Goal: Task Accomplishment & Management: Complete application form

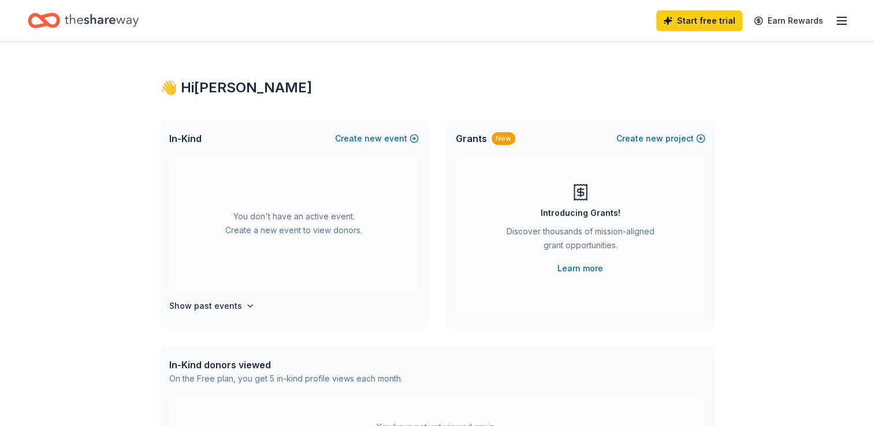
click at [412, 139] on button "Create new event" at bounding box center [377, 139] width 84 height 14
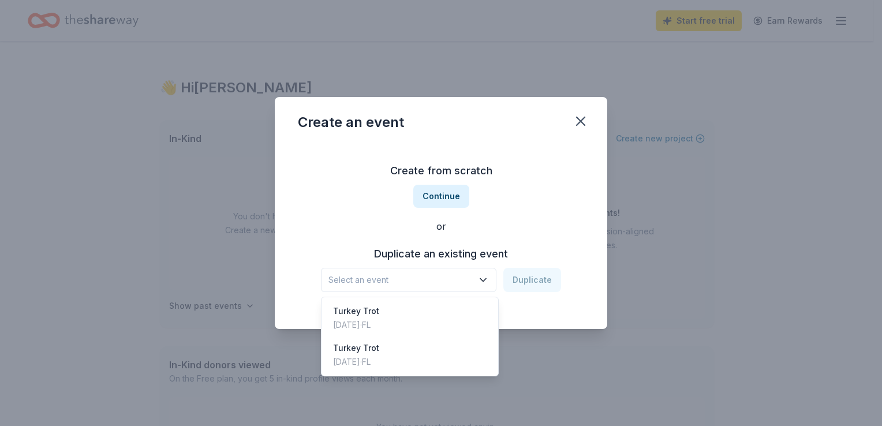
click at [478, 285] on button "Select an event" at bounding box center [409, 280] width 176 height 24
click at [416, 311] on div "Turkey Trot Nov 22, 2024 · FL" at bounding box center [410, 318] width 172 height 37
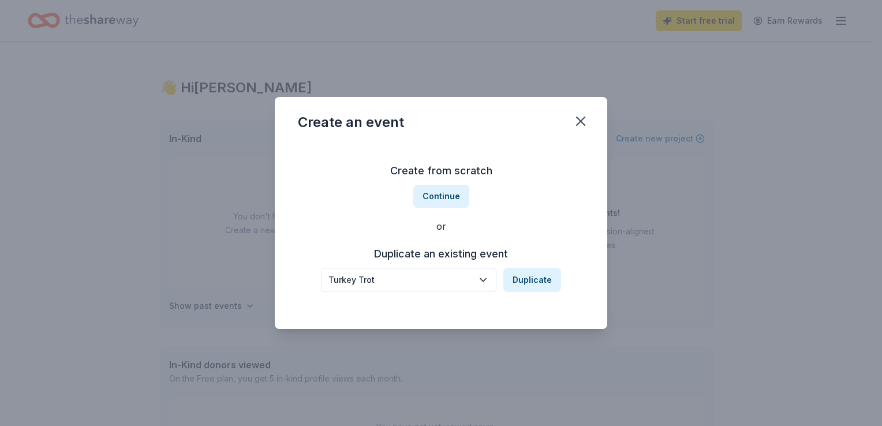
click at [546, 278] on button "Duplicate" at bounding box center [533, 280] width 58 height 24
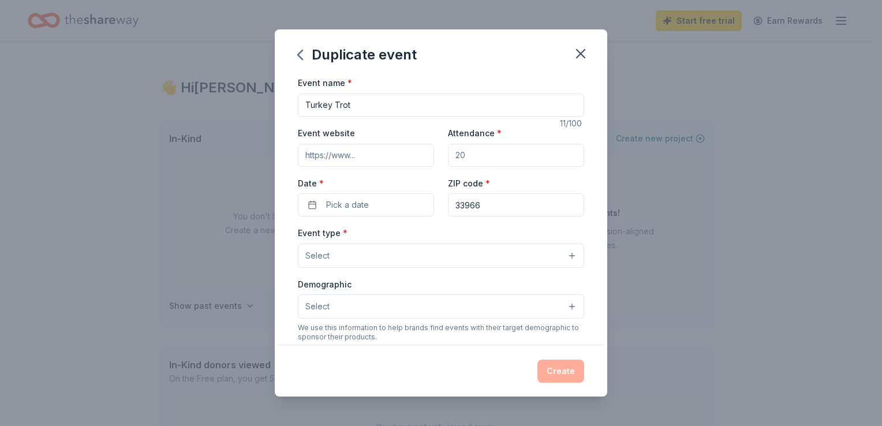
click at [468, 157] on input "Attendance *" at bounding box center [516, 155] width 136 height 23
type input "100"
click at [379, 204] on button "Pick a date" at bounding box center [366, 204] width 136 height 23
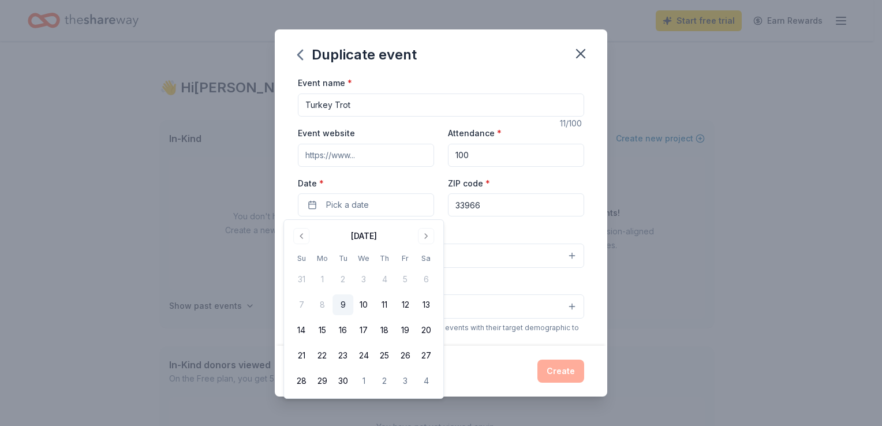
click at [425, 238] on button "Go to next month" at bounding box center [426, 236] width 16 height 16
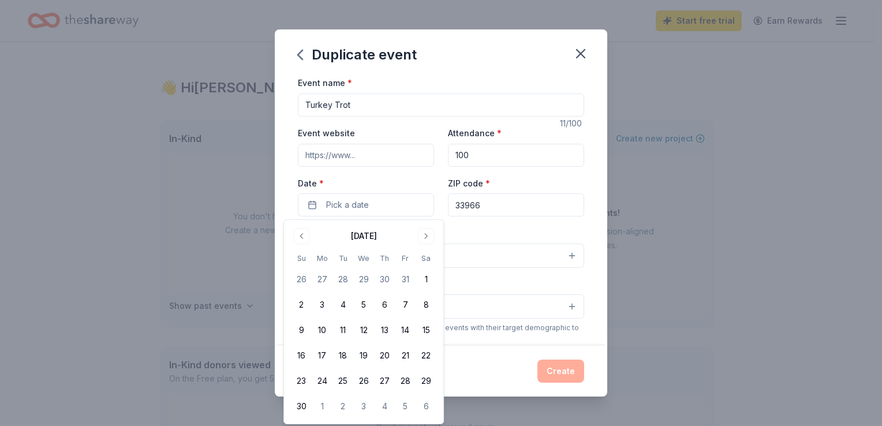
click at [404, 356] on button "21" at bounding box center [405, 355] width 21 height 21
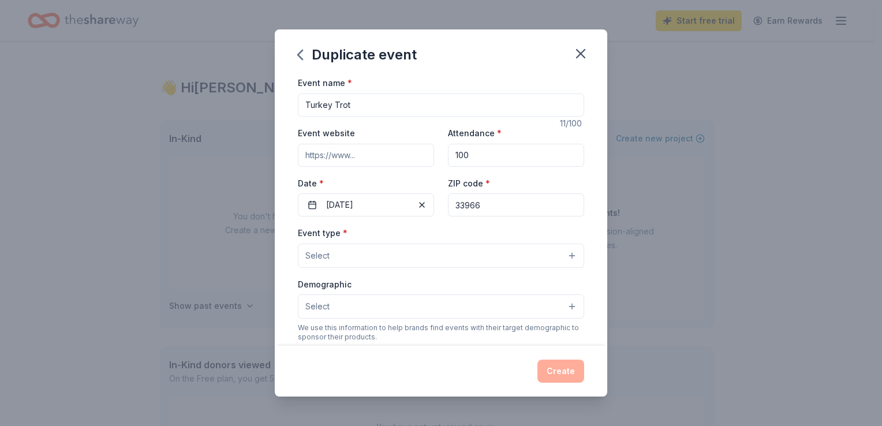
click at [580, 218] on div "Event name * Turkey Trot 11 /100 Event website Attendance * 100 Date * 11/21/20…" at bounding box center [441, 211] width 333 height 270
click at [505, 260] on button "Select" at bounding box center [441, 256] width 286 height 24
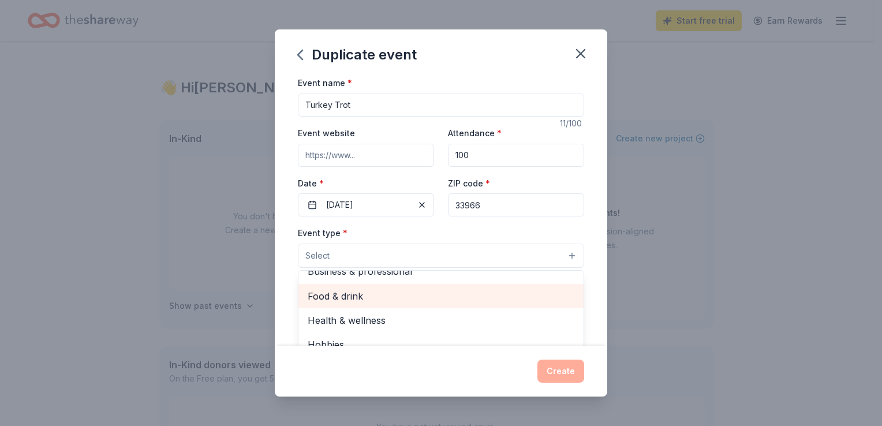
scroll to position [15, 0]
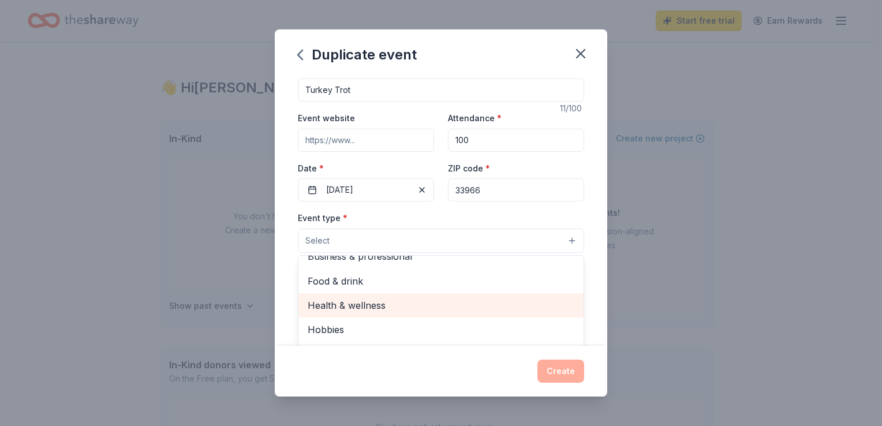
click at [392, 301] on span "Health & wellness" at bounding box center [441, 305] width 267 height 15
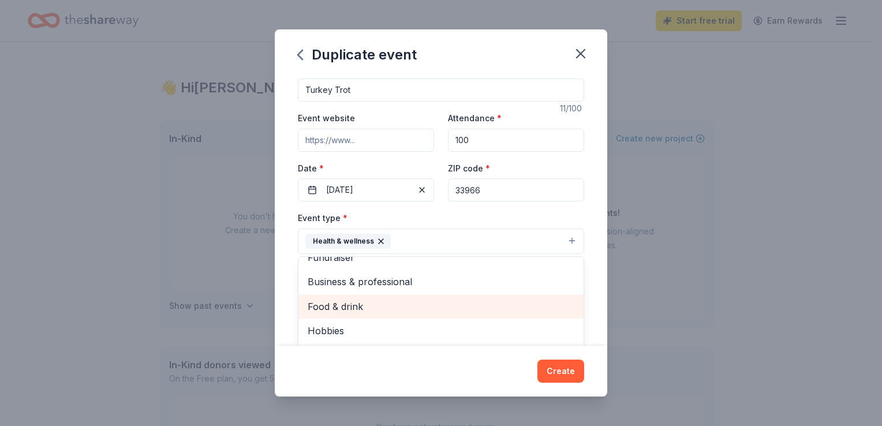
scroll to position [14, 0]
click at [592, 262] on div "Event name * Turkey Trot 11 /100 Event website Attendance * 100 Date * 11/21/20…" at bounding box center [441, 211] width 333 height 270
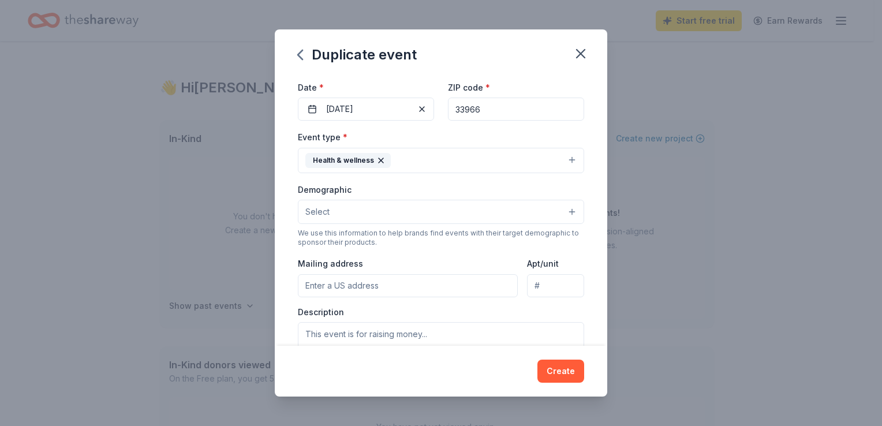
scroll to position [96, 0]
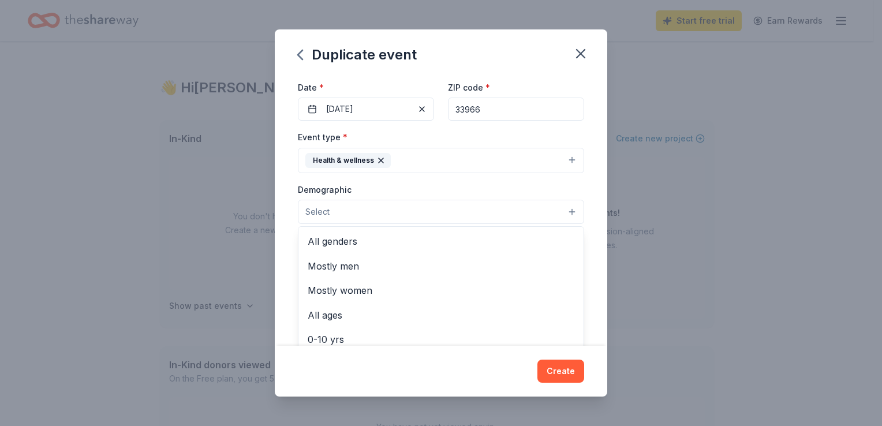
click at [561, 215] on button "Select" at bounding box center [441, 212] width 286 height 24
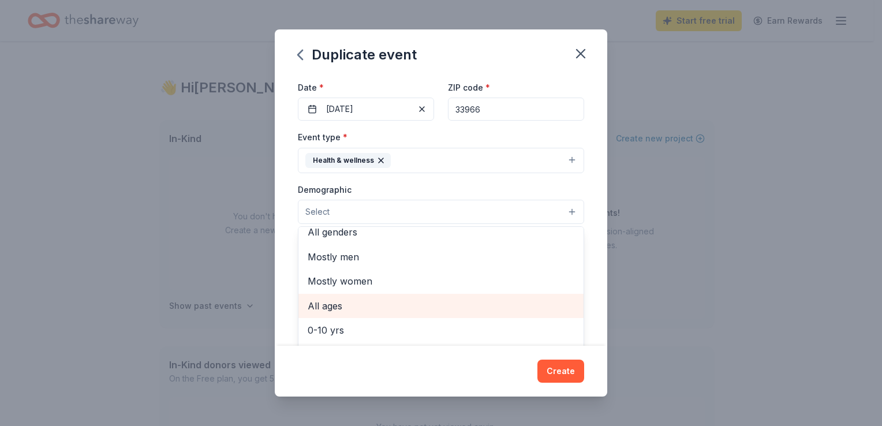
scroll to position [0, 0]
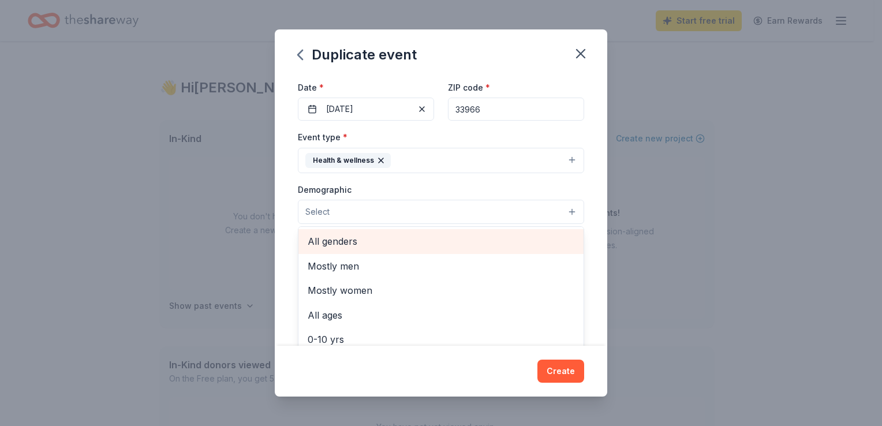
click at [386, 244] on span "All genders" at bounding box center [441, 241] width 267 height 15
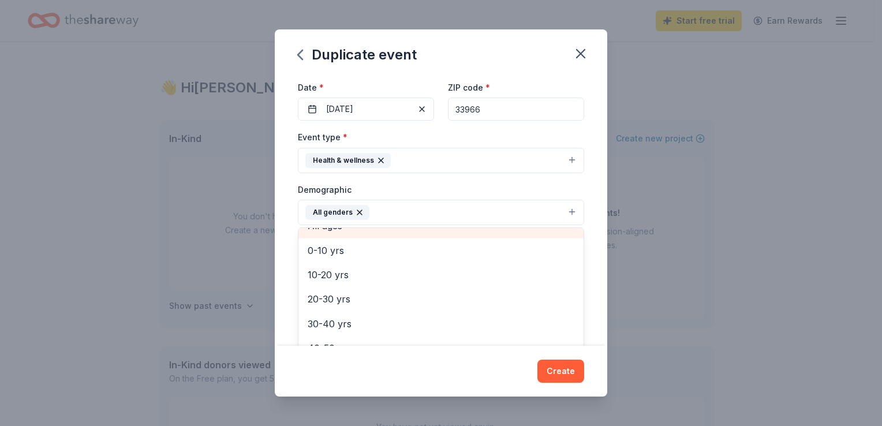
scroll to position [65, 0]
click at [352, 249] on span "0-10 yrs" at bounding box center [441, 251] width 267 height 15
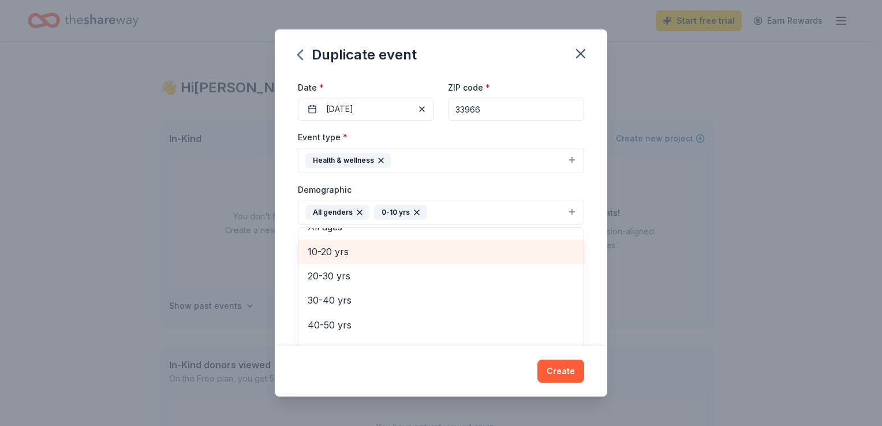
click at [349, 253] on span "10-20 yrs" at bounding box center [441, 251] width 267 height 15
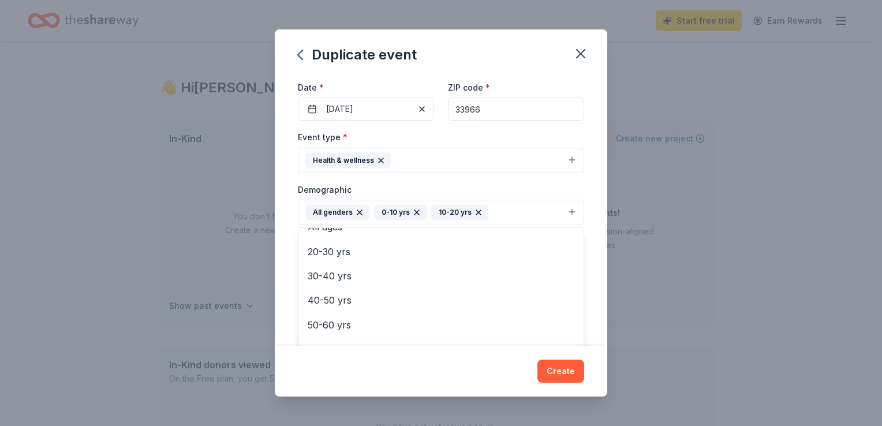
click at [591, 243] on div "Event name * Turkey Trot 11 /100 Event website Attendance * 100 Date * 11/21/20…" at bounding box center [441, 211] width 333 height 270
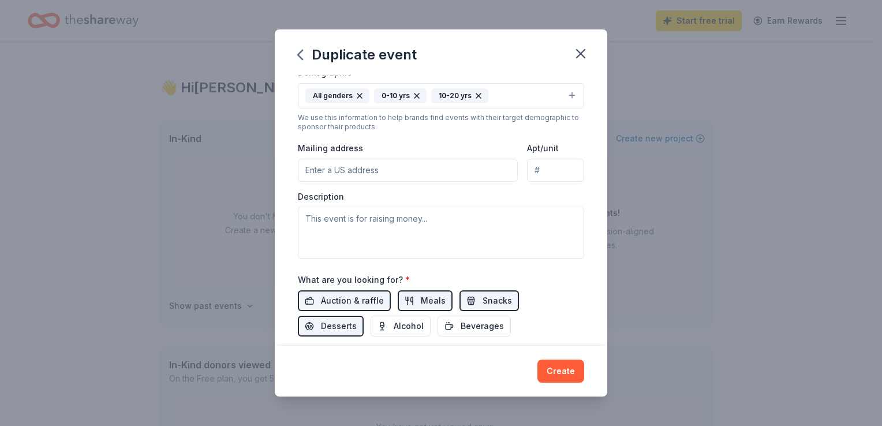
scroll to position [213, 0]
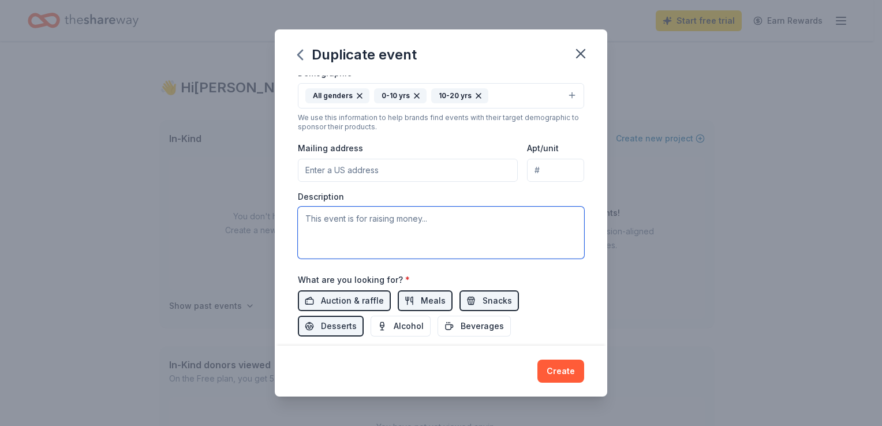
click at [325, 224] on textarea at bounding box center [441, 233] width 286 height 52
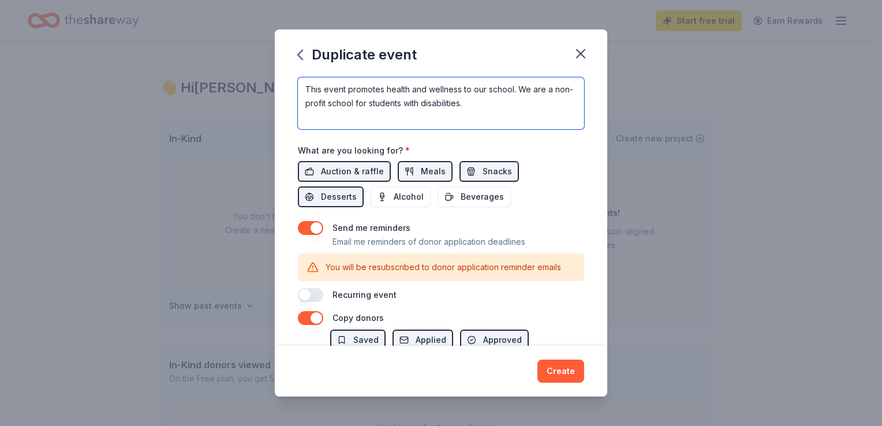
scroll to position [326, 0]
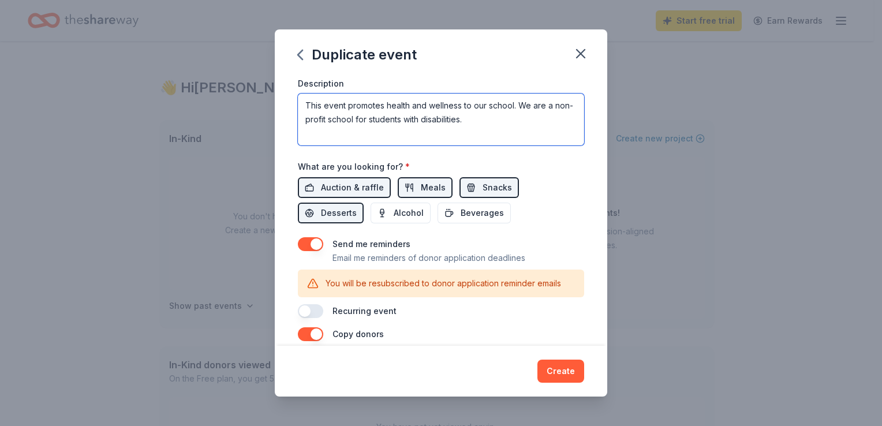
type textarea "This event promotes health and wellness to our school. We are a non-profit scho…"
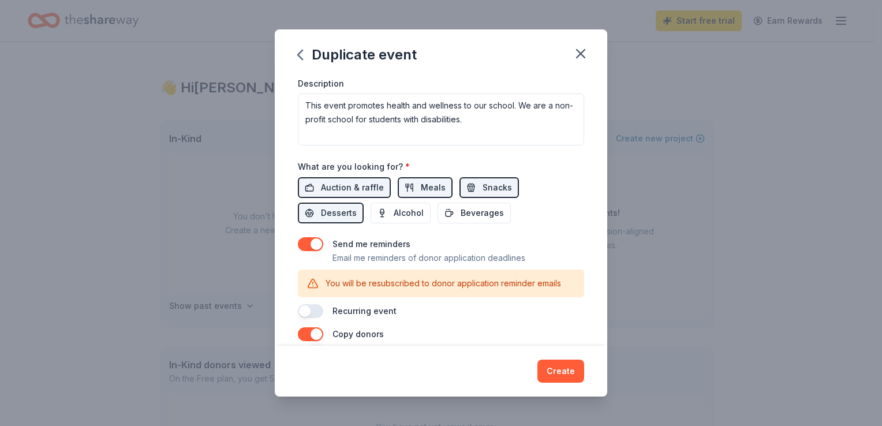
click at [327, 216] on span "Desserts" at bounding box center [339, 213] width 36 height 14
click at [333, 218] on span "Desserts" at bounding box center [339, 213] width 36 height 14
click at [528, 234] on div "Event name * Turkey Trot 11 /100 Event website Attendance * 100 Date * 11/21/20…" at bounding box center [441, 34] width 286 height 568
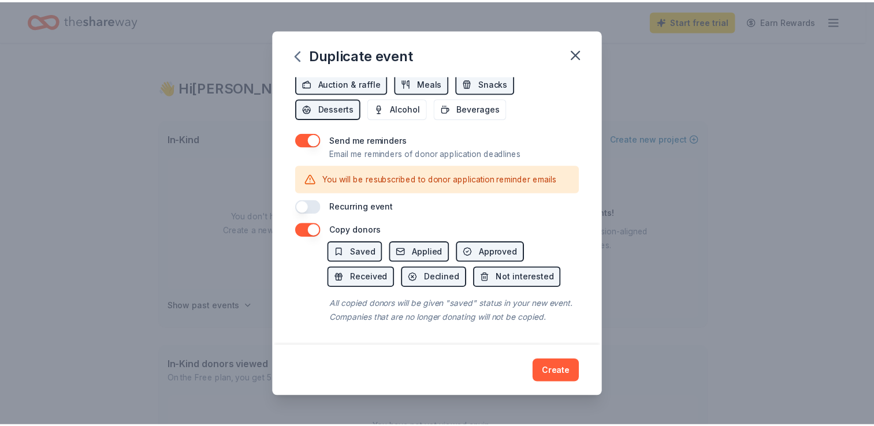
scroll to position [443, 0]
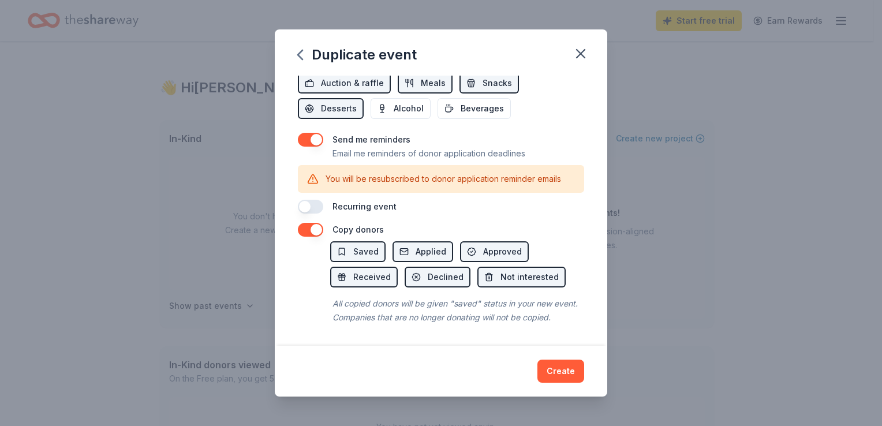
click at [562, 371] on button "Create" at bounding box center [561, 371] width 47 height 23
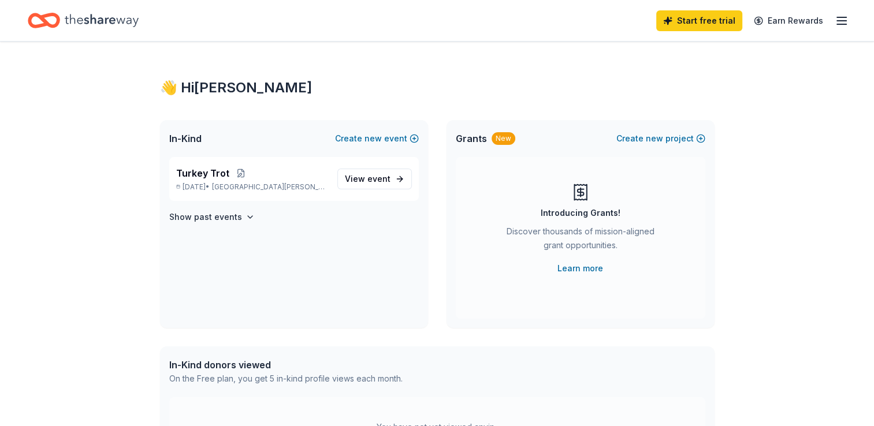
scroll to position [0, 0]
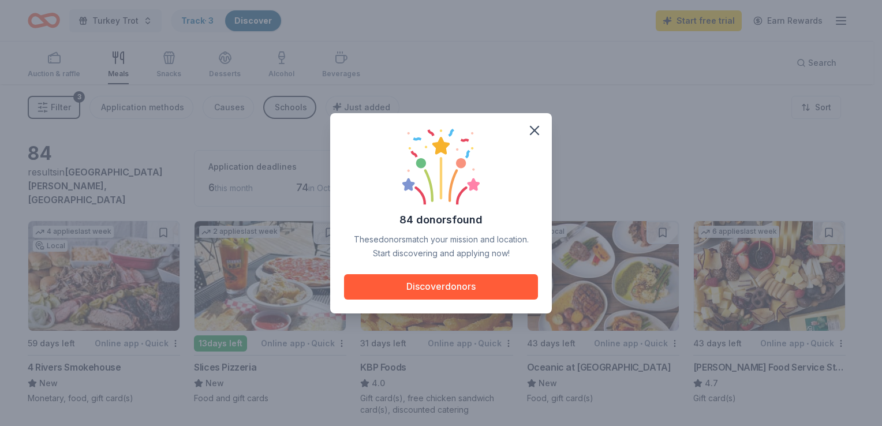
click at [437, 287] on button "Discover donors" at bounding box center [441, 286] width 194 height 25
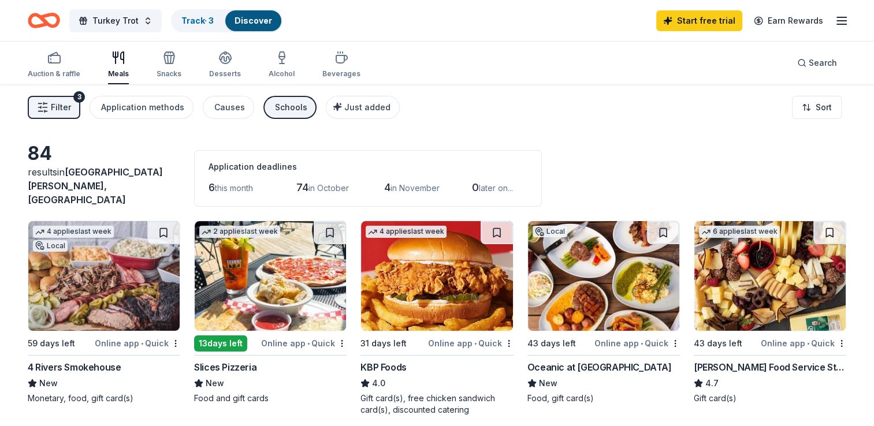
click at [223, 59] on icon "button" at bounding box center [225, 57] width 12 height 9
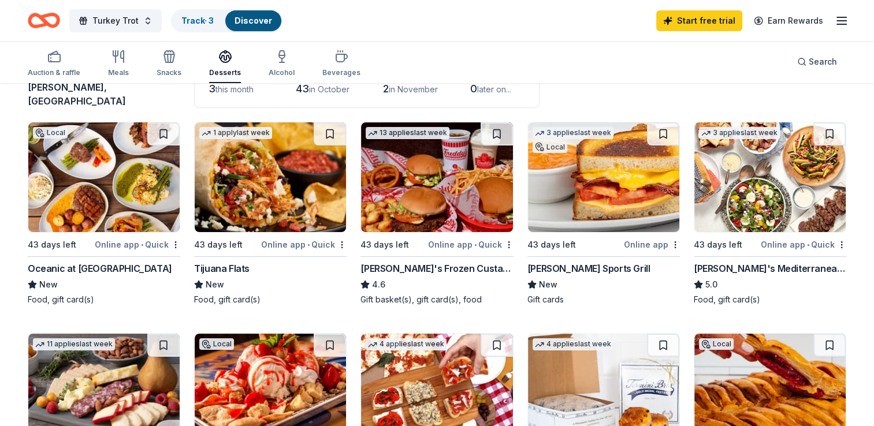
scroll to position [109, 0]
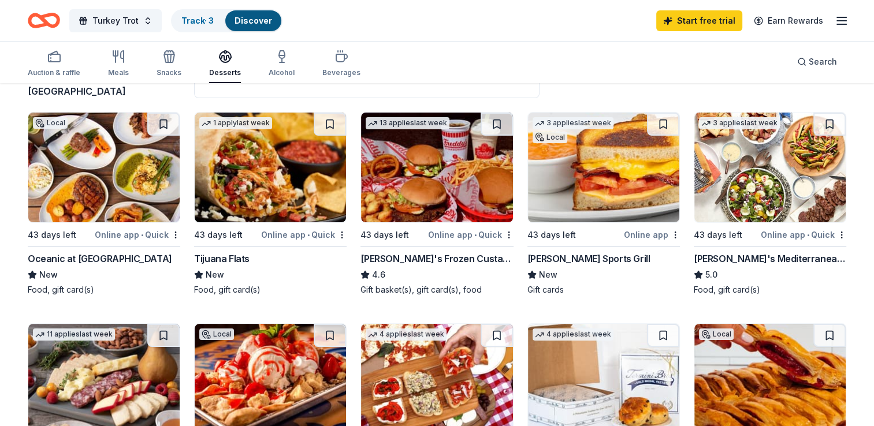
click at [596, 162] on img at bounding box center [603, 168] width 151 height 110
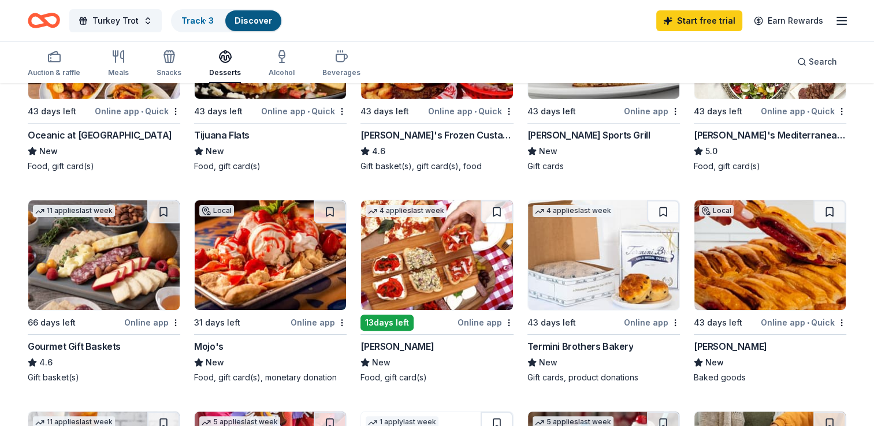
scroll to position [234, 0]
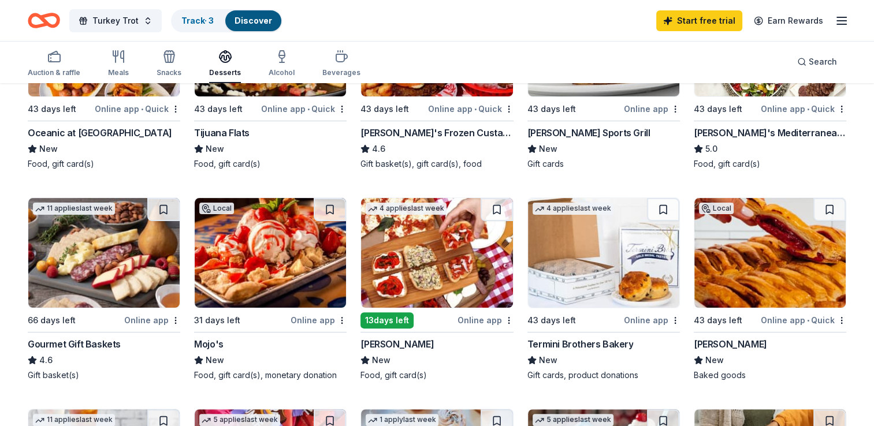
click at [431, 248] on img at bounding box center [436, 253] width 151 height 110
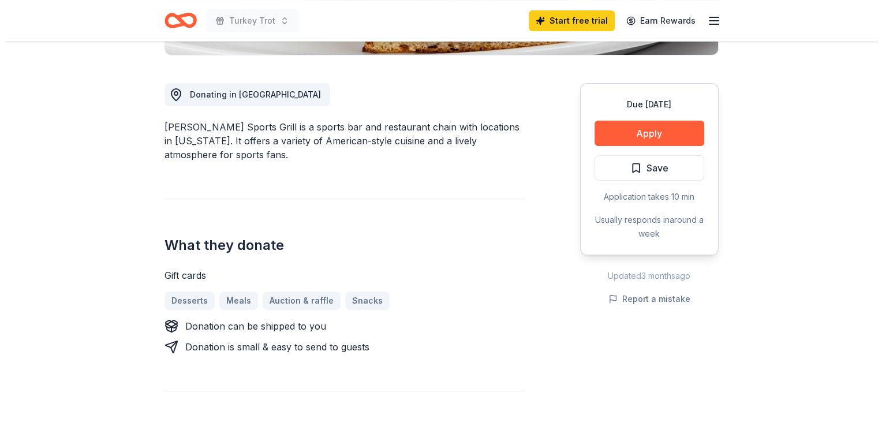
scroll to position [301, 0]
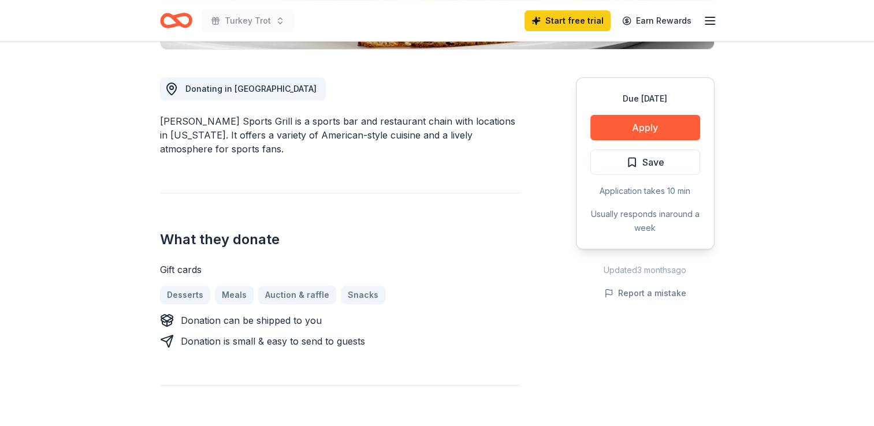
click at [657, 124] on button "Apply" at bounding box center [645, 127] width 110 height 25
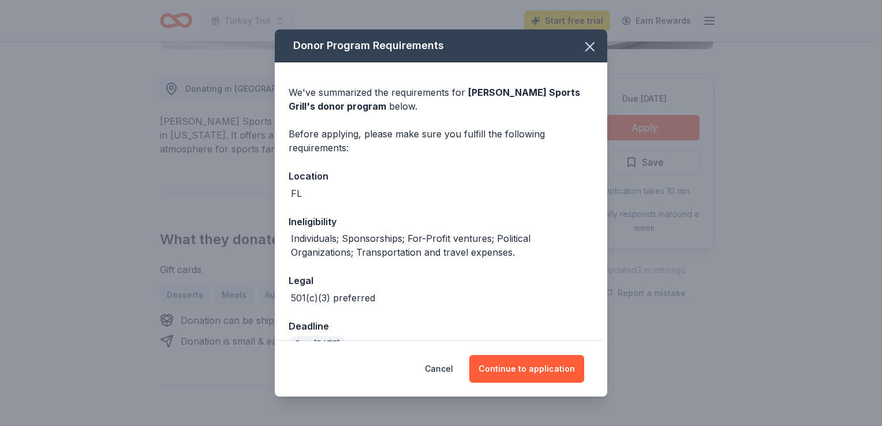
scroll to position [24, 0]
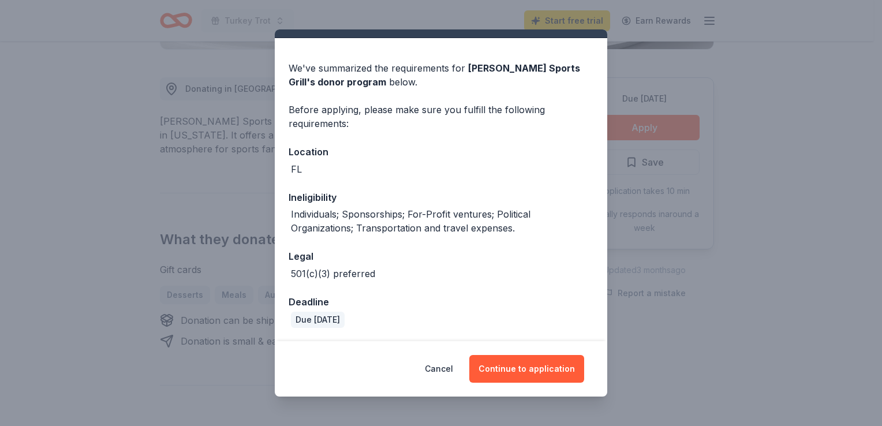
click at [547, 367] on button "Continue to application" at bounding box center [526, 369] width 115 height 28
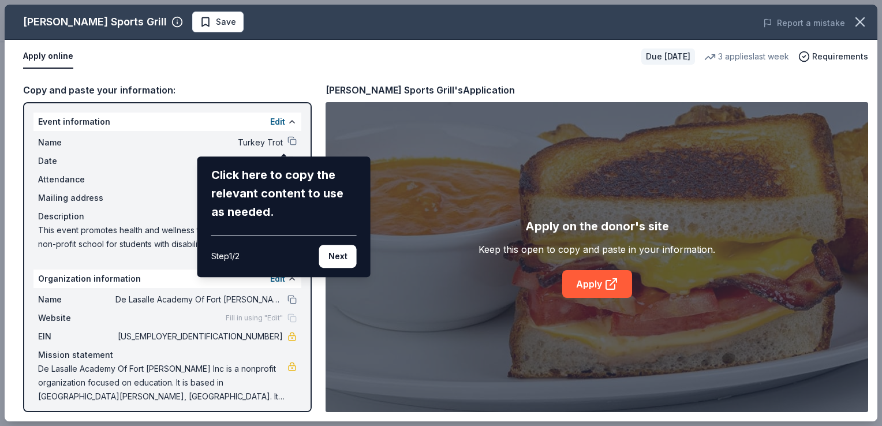
click at [338, 259] on button "Next" at bounding box center [338, 256] width 38 height 23
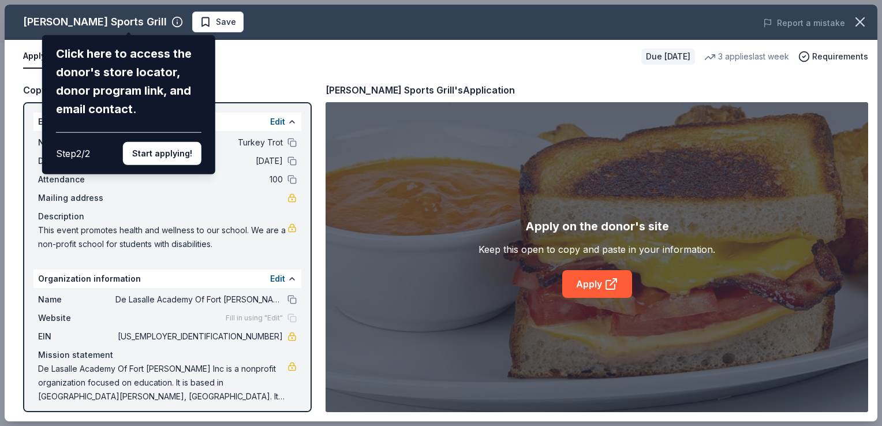
click at [162, 150] on button "Start applying!" at bounding box center [162, 153] width 79 height 23
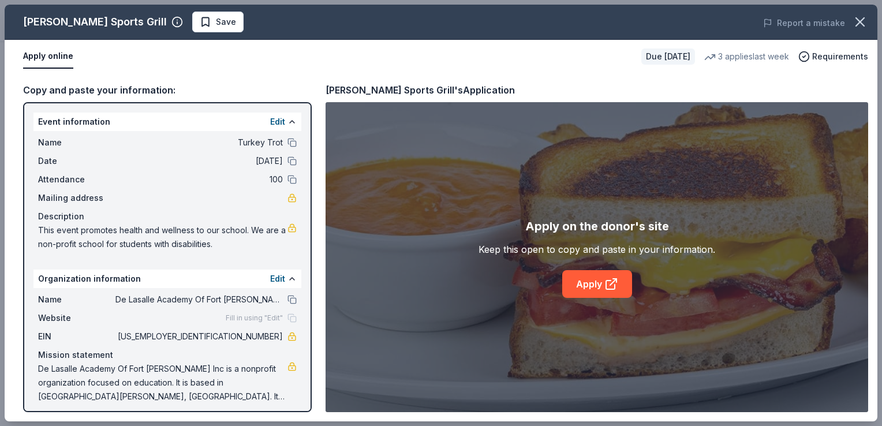
drag, startPoint x: 38, startPoint y: 142, endPoint x: 130, endPoint y: 187, distance: 102.0
click at [130, 187] on div "Name Turkey Trot Date 11/21/25 Attendance 100 Mailing address Description This …" at bounding box center [167, 193] width 268 height 125
click at [595, 285] on link "Apply" at bounding box center [597, 284] width 70 height 28
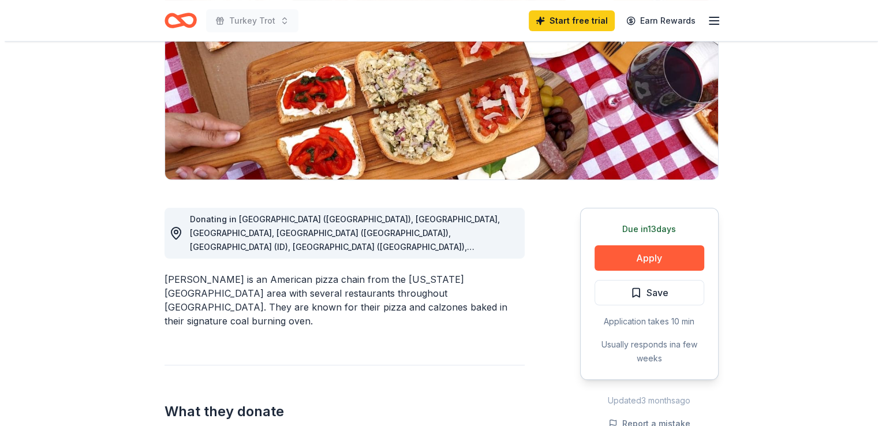
scroll to position [173, 0]
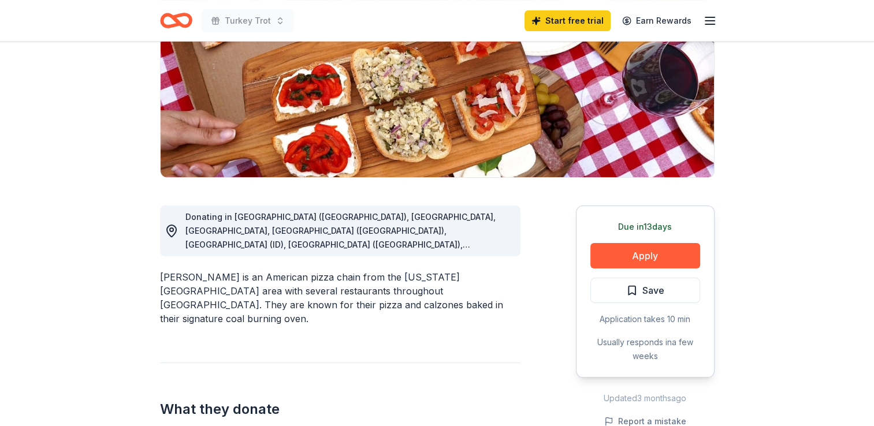
click at [644, 256] on button "Apply" at bounding box center [645, 255] width 110 height 25
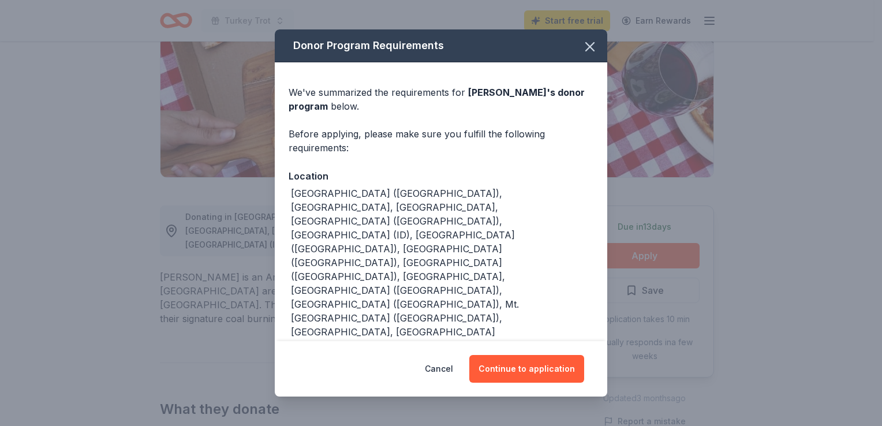
click at [534, 378] on button "Continue to application" at bounding box center [526, 369] width 115 height 28
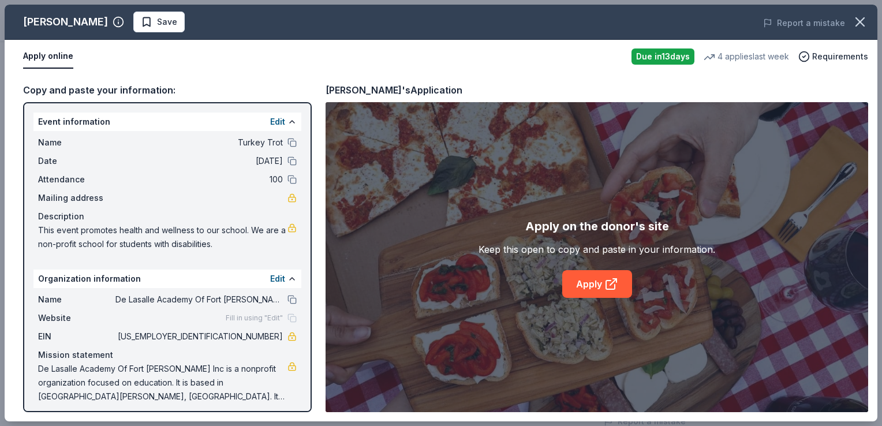
click at [602, 285] on link "Apply" at bounding box center [597, 284] width 70 height 28
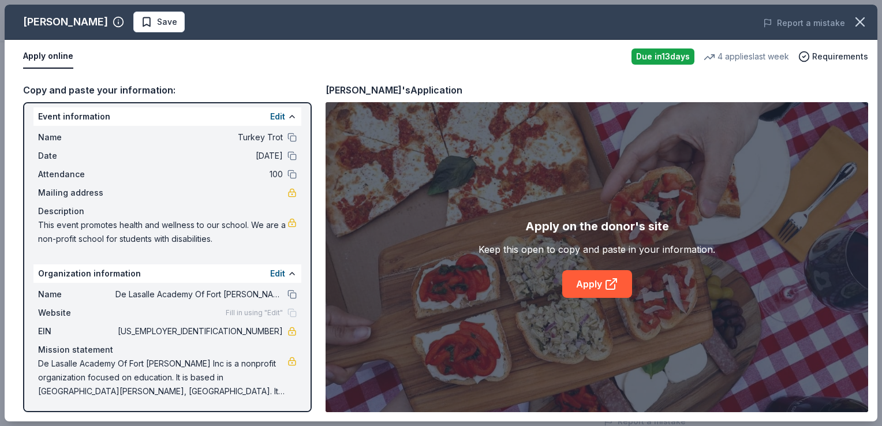
drag, startPoint x: 228, startPoint y: 330, endPoint x: 254, endPoint y: 332, distance: 26.0
click at [254, 332] on span "27-4816668" at bounding box center [198, 332] width 167 height 14
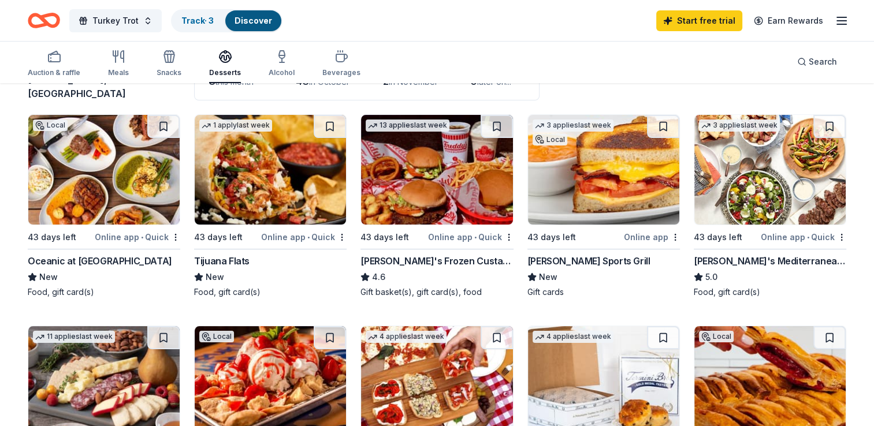
scroll to position [105, 0]
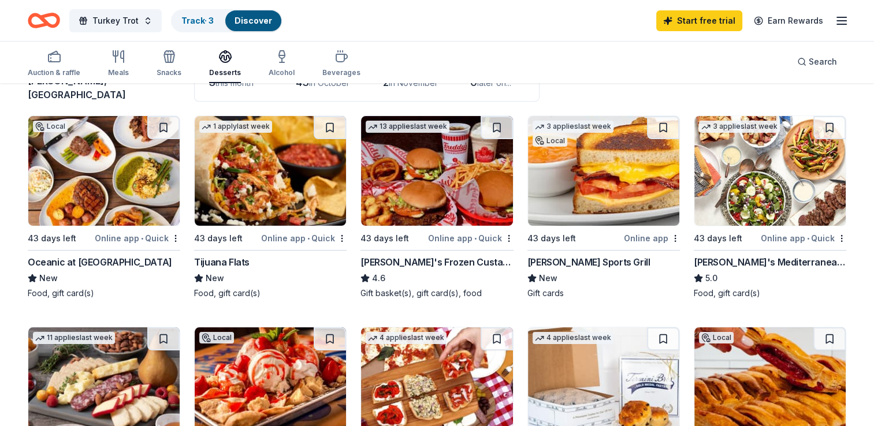
click at [273, 167] on img at bounding box center [270, 171] width 151 height 110
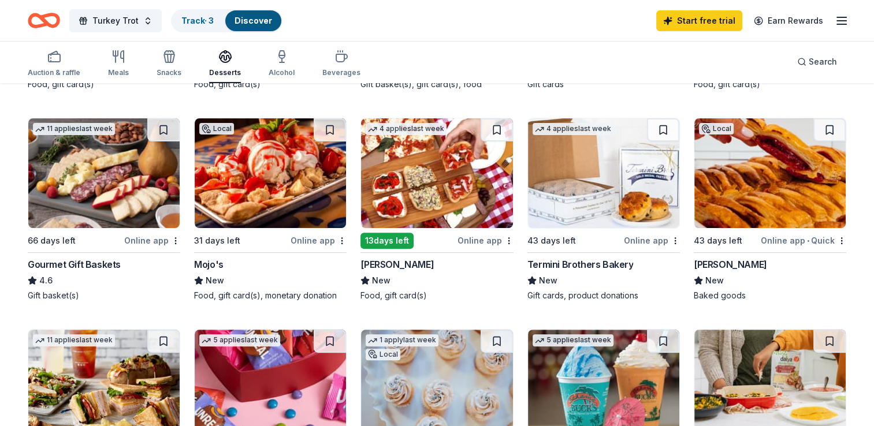
scroll to position [307, 0]
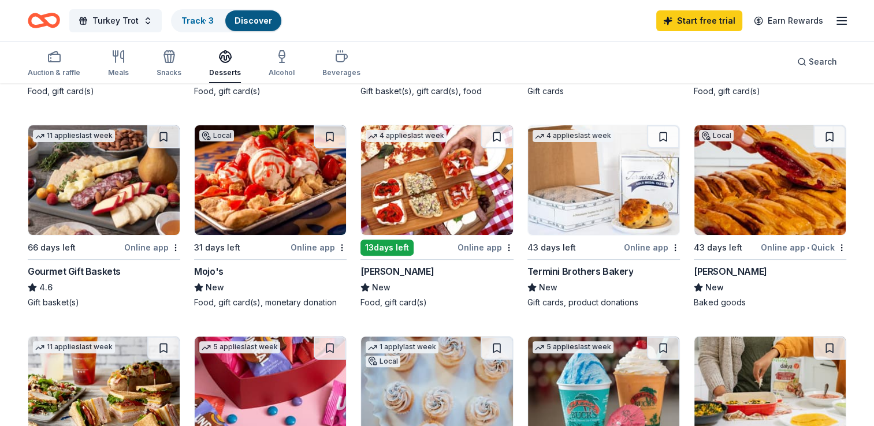
click at [740, 176] on img at bounding box center [769, 180] width 151 height 110
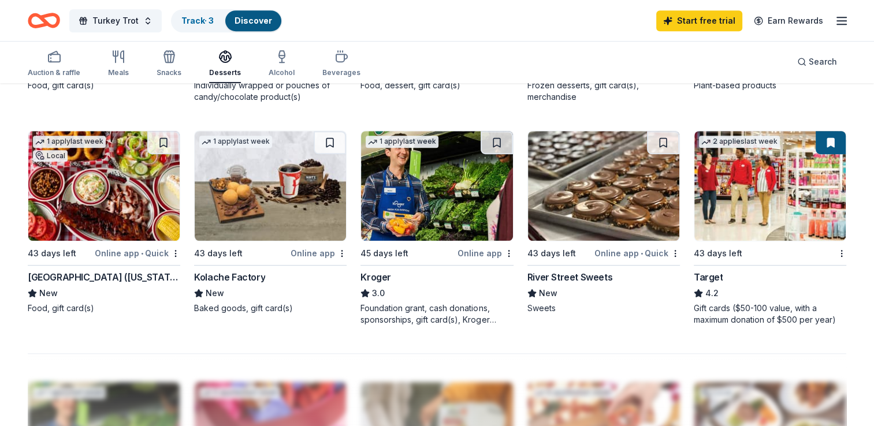
scroll to position [736, 0]
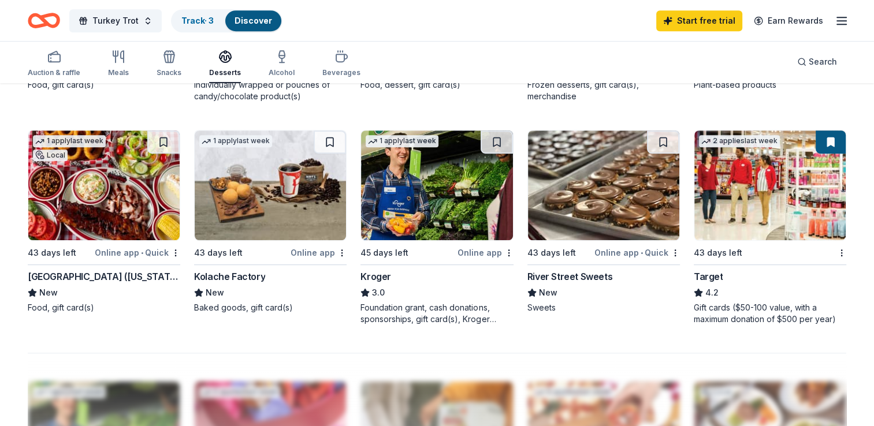
click at [81, 183] on img at bounding box center [103, 186] width 151 height 110
click at [730, 191] on img at bounding box center [769, 186] width 151 height 110
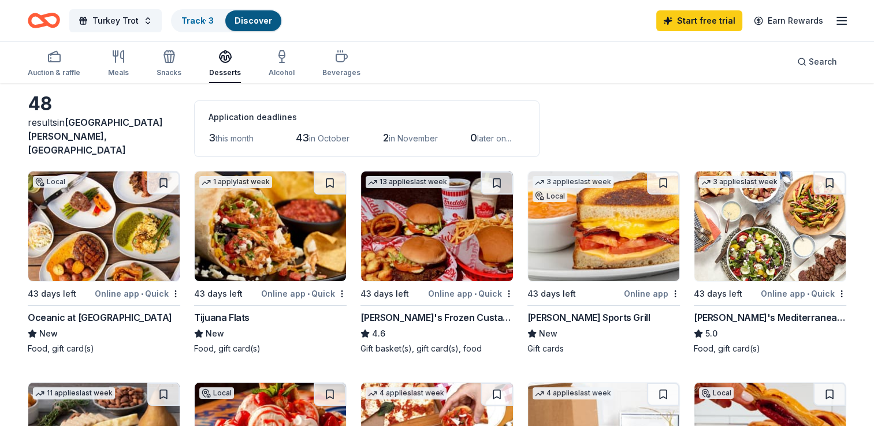
scroll to position [0, 0]
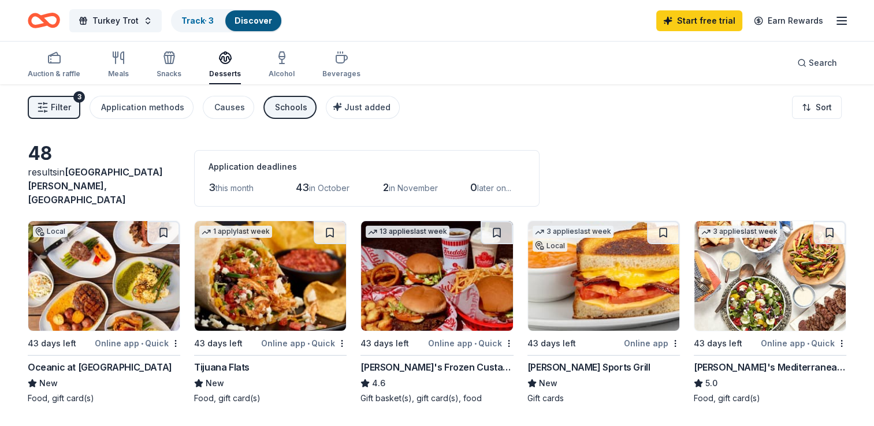
click at [840, 22] on icon "button" at bounding box center [841, 21] width 14 height 14
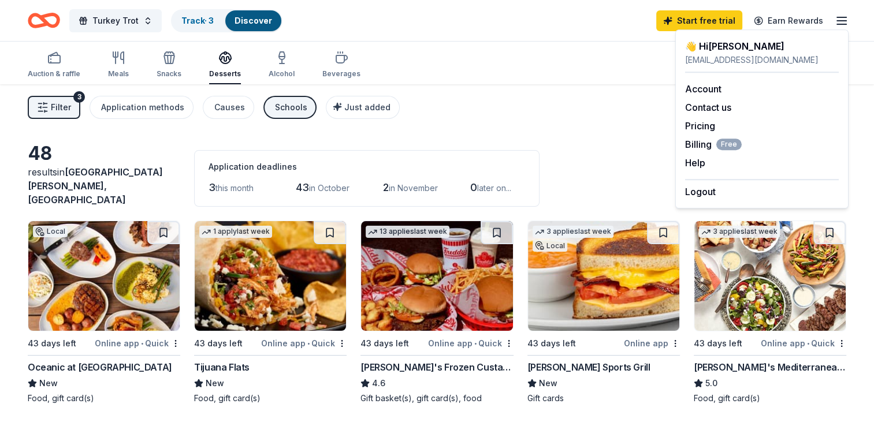
click at [714, 87] on link "Account" at bounding box center [703, 89] width 36 height 12
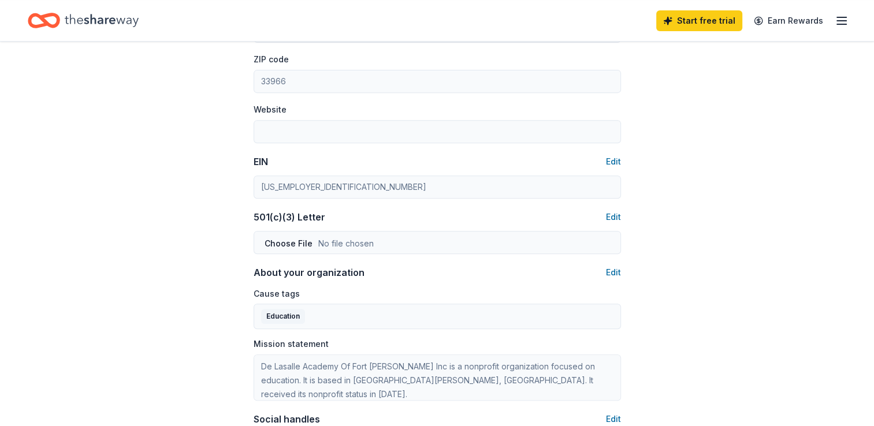
scroll to position [463, 0]
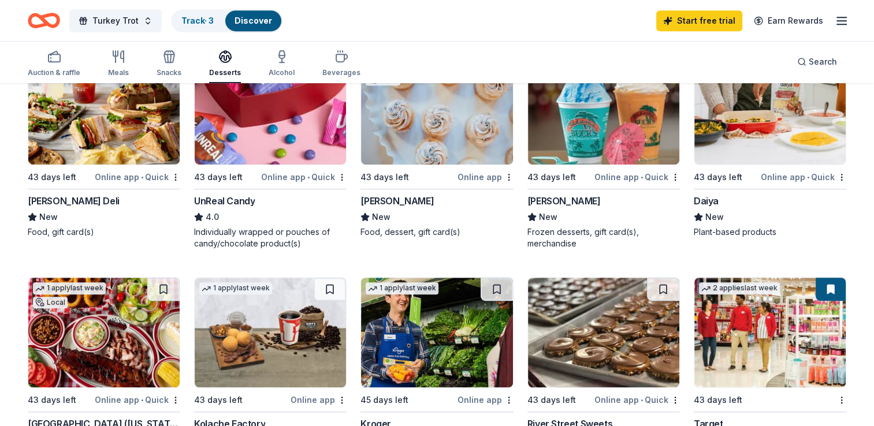
scroll to position [589, 0]
click at [114, 65] on div "Meals" at bounding box center [118, 64] width 21 height 28
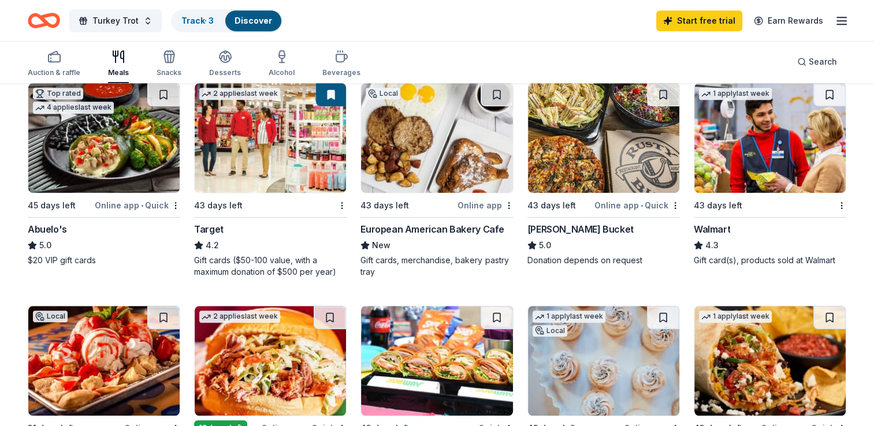
scroll to position [579, 0]
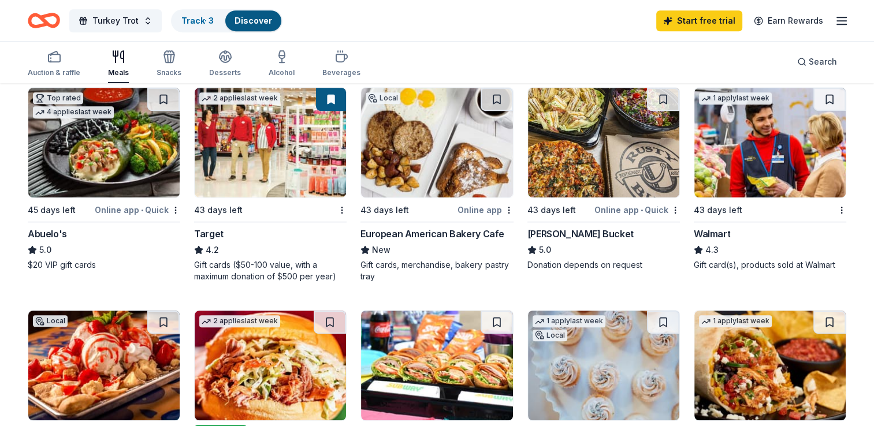
click at [841, 17] on line "button" at bounding box center [841, 17] width 9 height 0
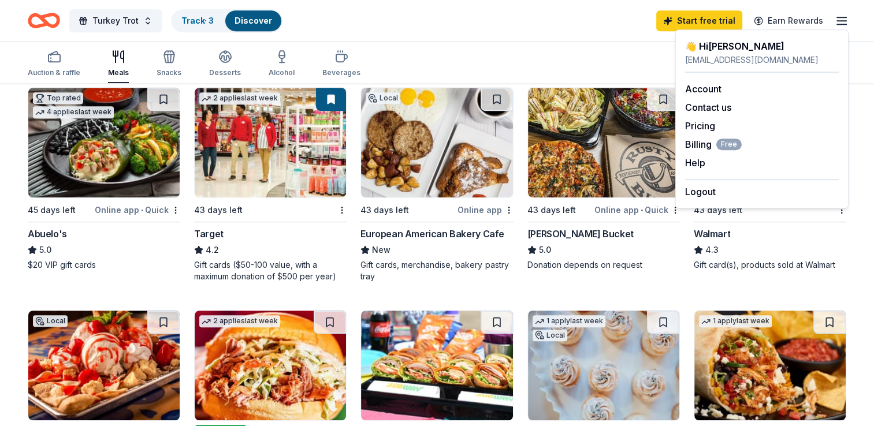
click at [721, 86] on link "Account" at bounding box center [703, 89] width 36 height 12
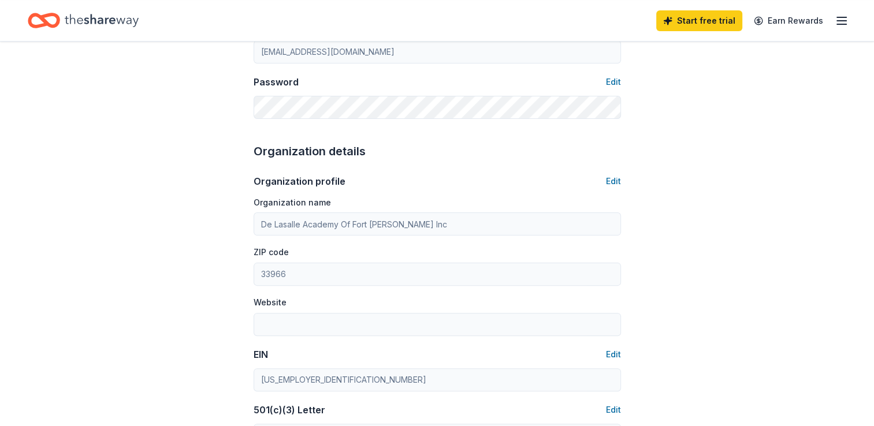
scroll to position [273, 0]
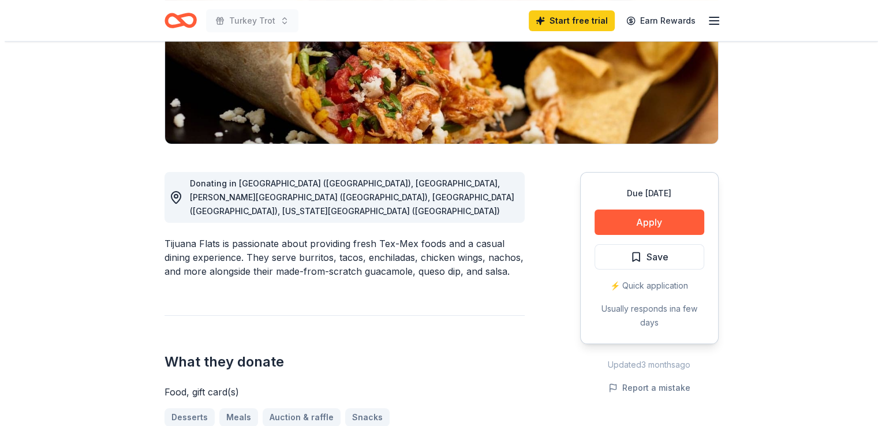
scroll to position [207, 0]
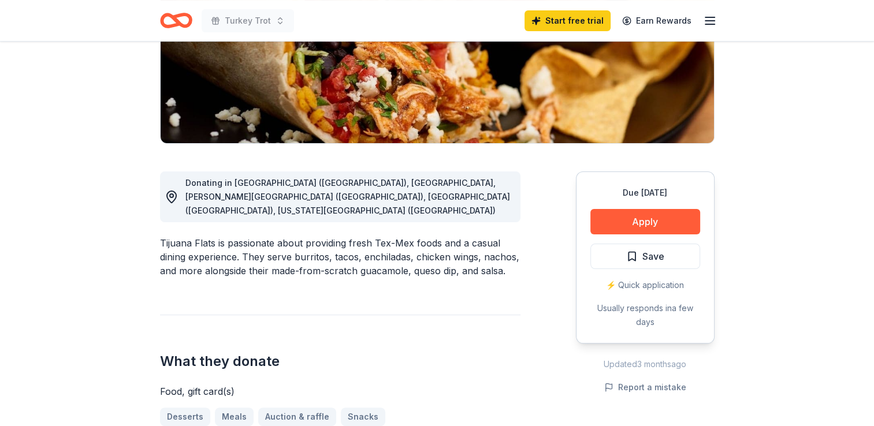
click at [631, 223] on button "Apply" at bounding box center [645, 221] width 110 height 25
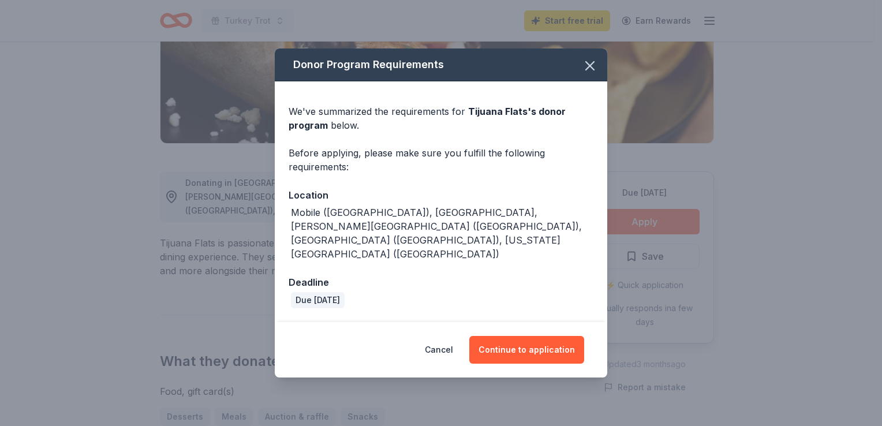
click at [510, 340] on button "Continue to application" at bounding box center [526, 350] width 115 height 28
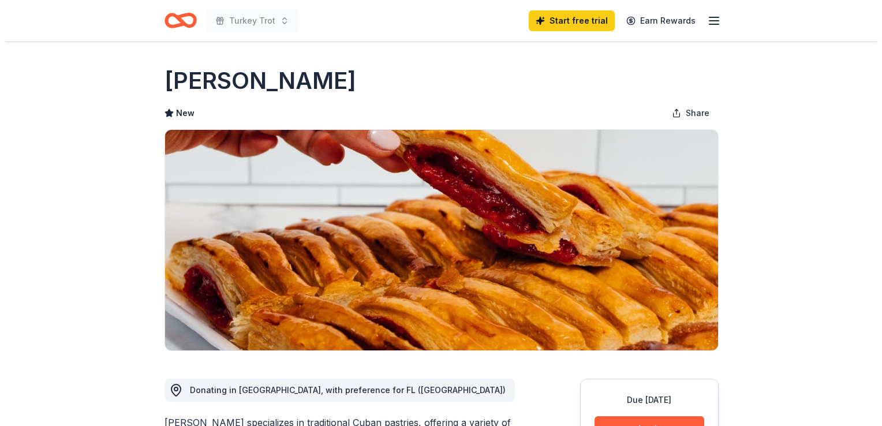
scroll to position [132, 0]
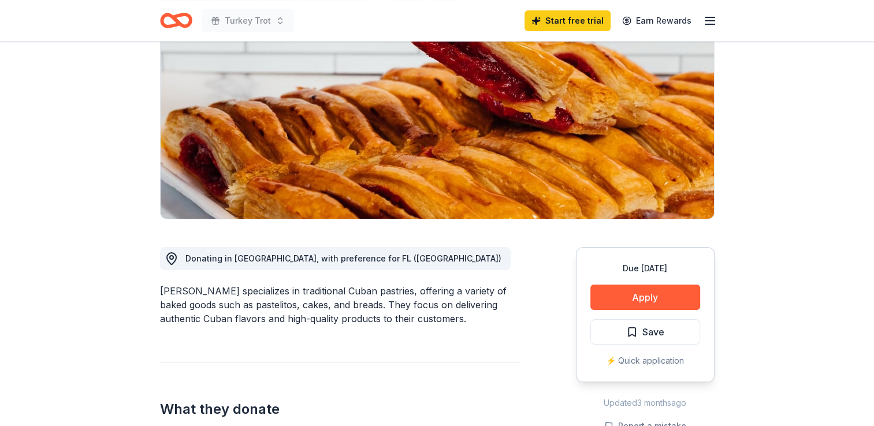
click at [645, 301] on button "Apply" at bounding box center [645, 297] width 110 height 25
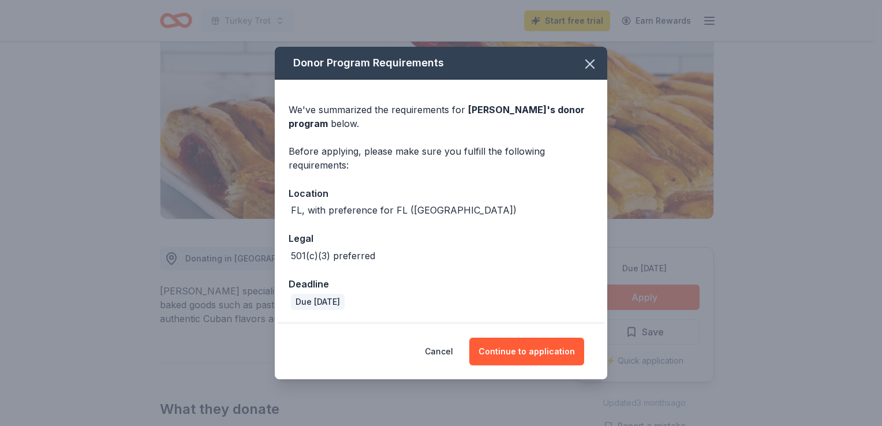
click at [515, 361] on button "Continue to application" at bounding box center [526, 352] width 115 height 28
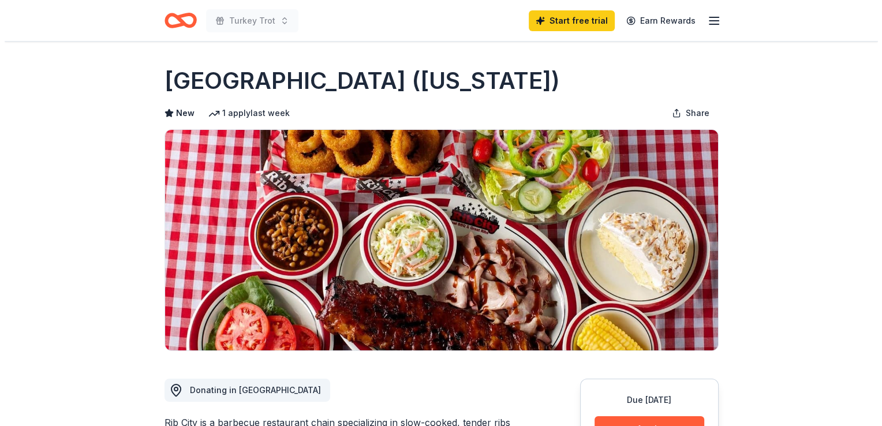
scroll to position [171, 0]
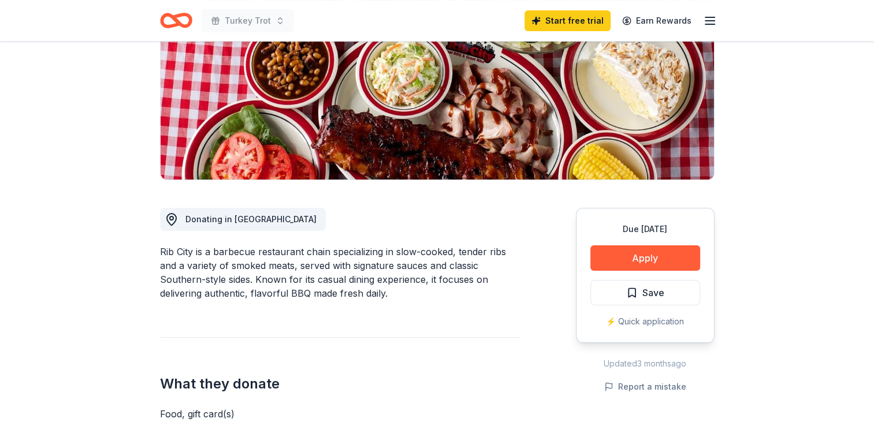
click at [636, 262] on button "Apply" at bounding box center [645, 257] width 110 height 25
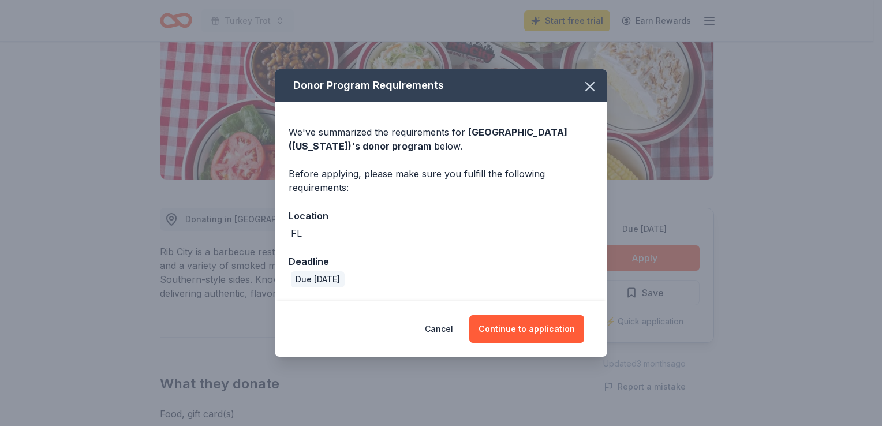
click at [528, 330] on button "Continue to application" at bounding box center [526, 329] width 115 height 28
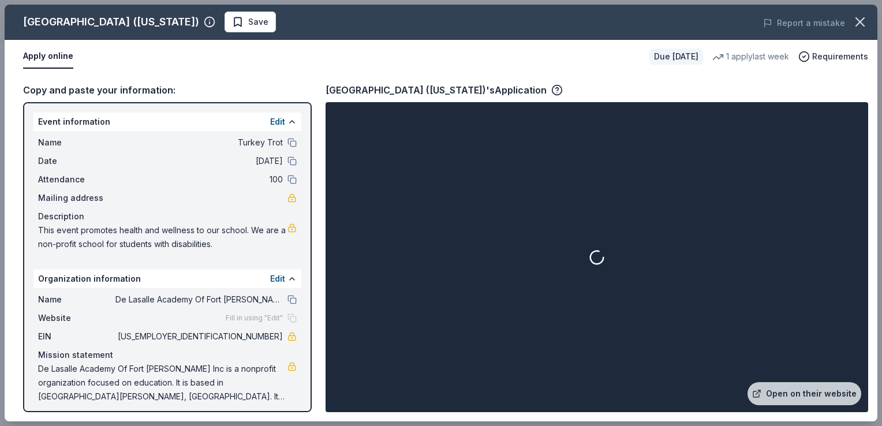
click at [792, 389] on link "Open on their website" at bounding box center [805, 393] width 114 height 23
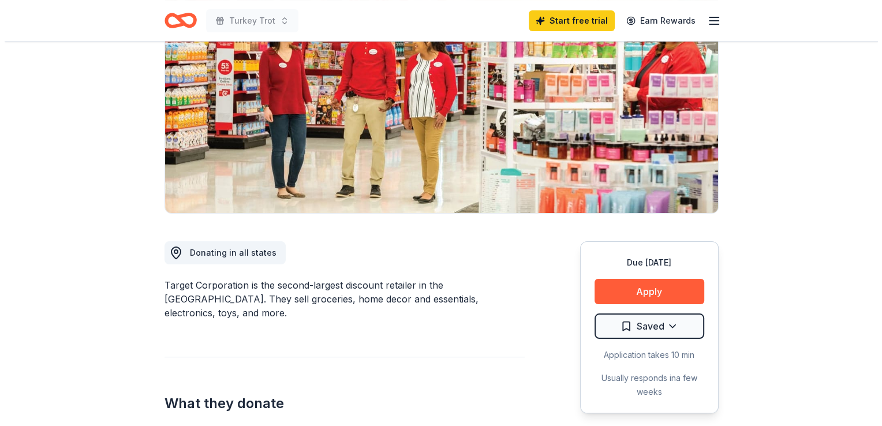
scroll to position [139, 0]
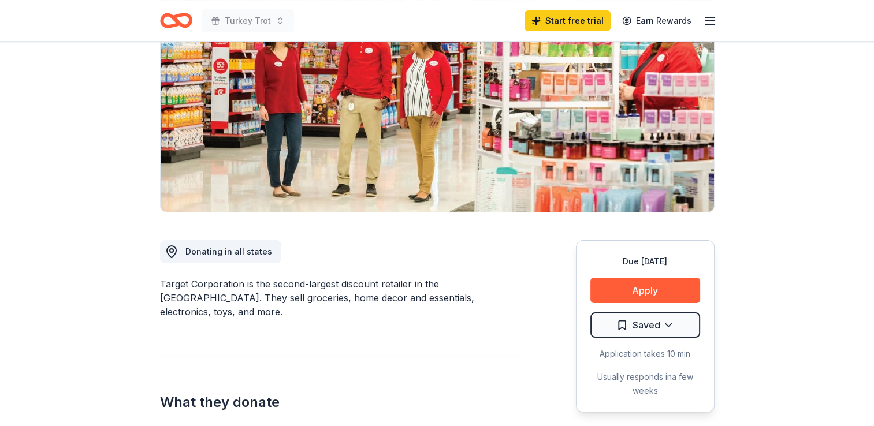
click at [648, 280] on button "Apply" at bounding box center [645, 290] width 110 height 25
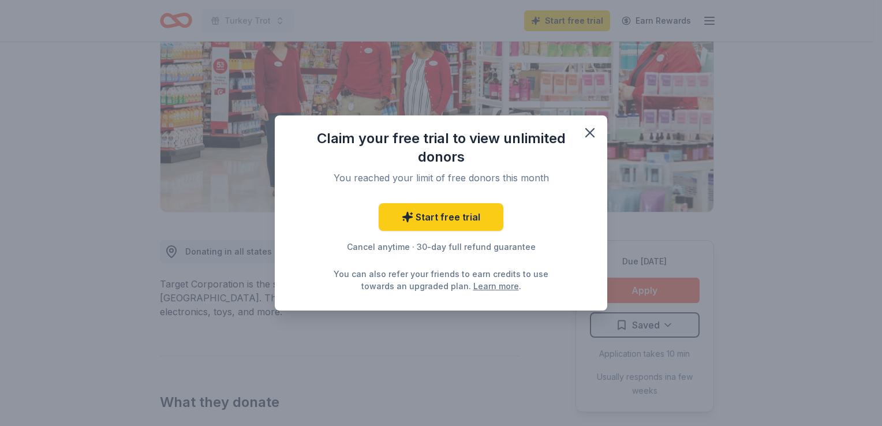
scroll to position [0, 0]
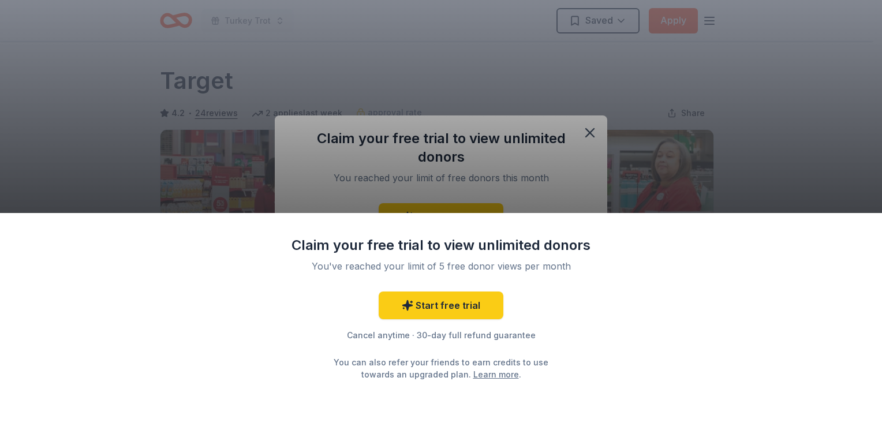
click at [560, 170] on div "Claim your free trial to view unlimited donors You've reached your limit of 5 f…" at bounding box center [441, 213] width 882 height 426
click at [590, 126] on div "Claim your free trial to view unlimited donors You've reached your limit of 5 f…" at bounding box center [441, 213] width 882 height 426
click at [434, 306] on link "Start free trial" at bounding box center [441, 306] width 125 height 28
